Goal: Task Accomplishment & Management: Use online tool/utility

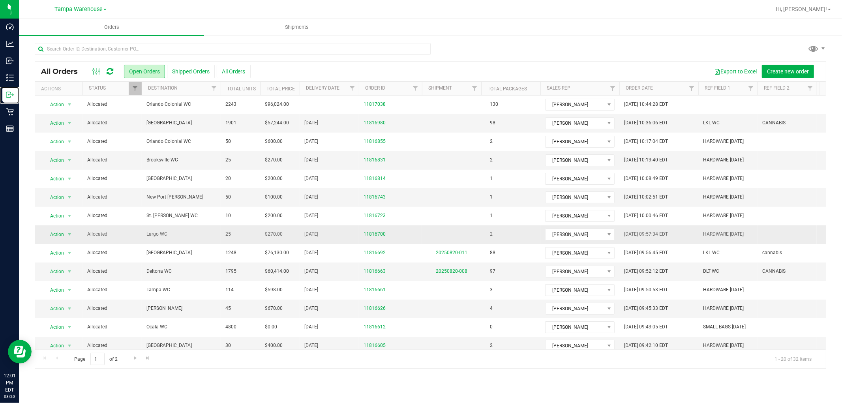
scroll to position [125, 0]
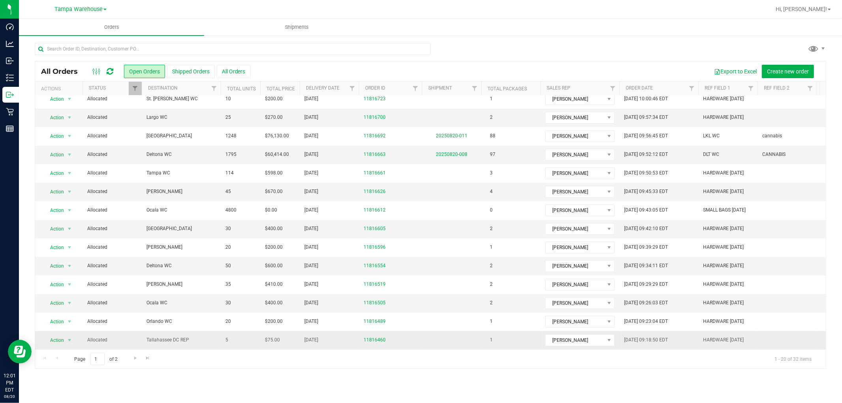
click at [210, 336] on span "Tallahassee DC REP" at bounding box center [180, 339] width 69 height 7
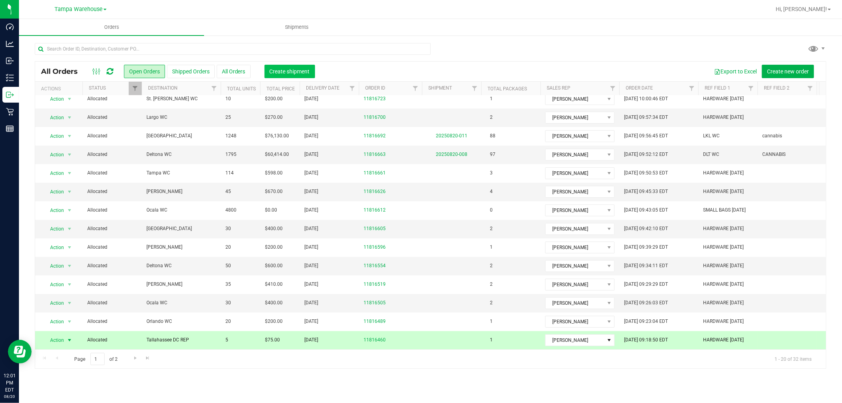
click at [298, 67] on button "Create shipment" at bounding box center [289, 71] width 51 height 13
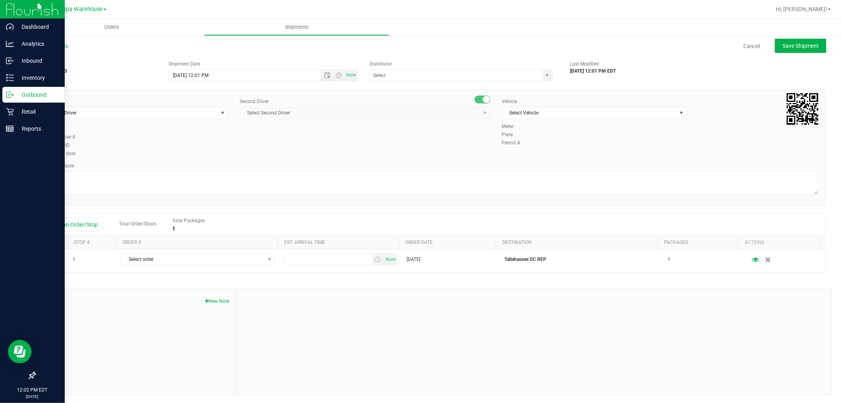
click at [34, 97] on p "Outbound" at bounding box center [37, 94] width 47 height 9
